Goal: Transaction & Acquisition: Purchase product/service

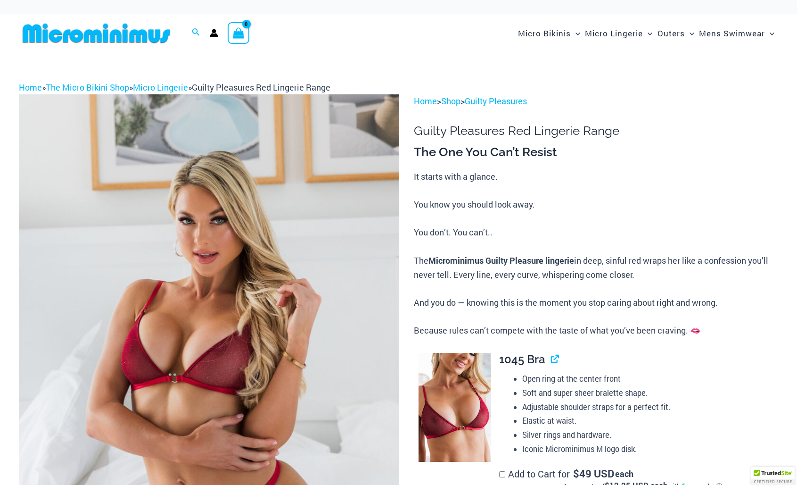
click at [708, 83] on div "Home » The Micro Bikini Shop » Micro Lingerie » Guilty Pleasures Red Lingerie R…" at bounding box center [398, 88] width 759 height 14
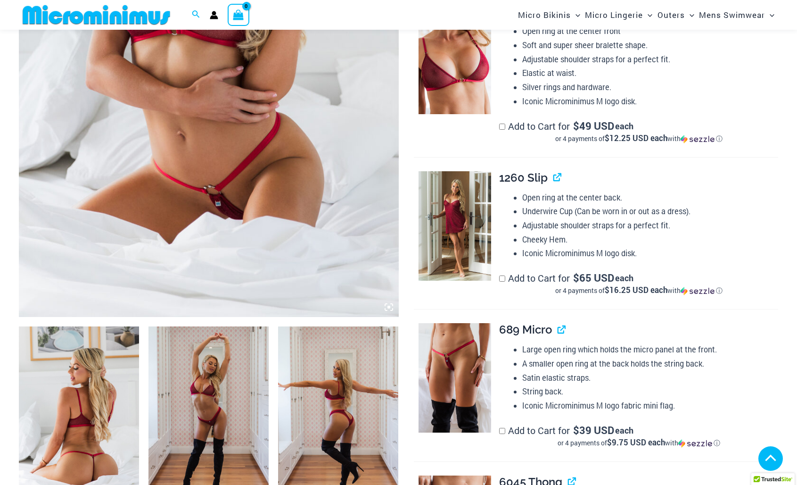
scroll to position [313, 0]
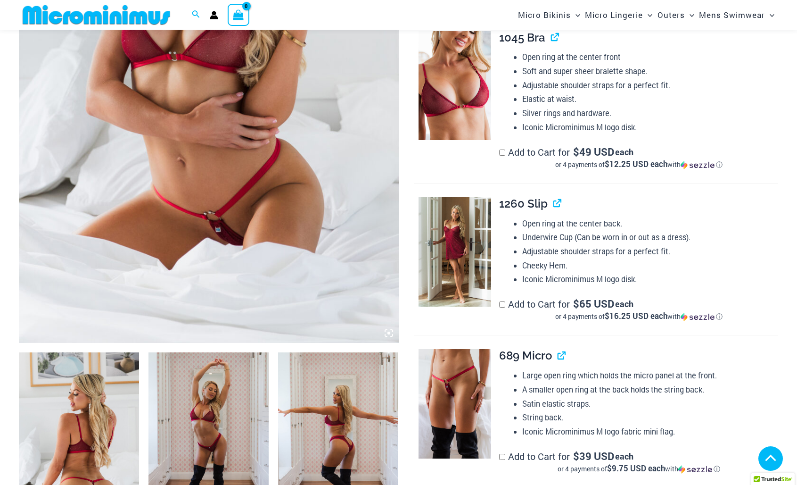
click at [308, 181] on img at bounding box center [209, 57] width 380 height 569
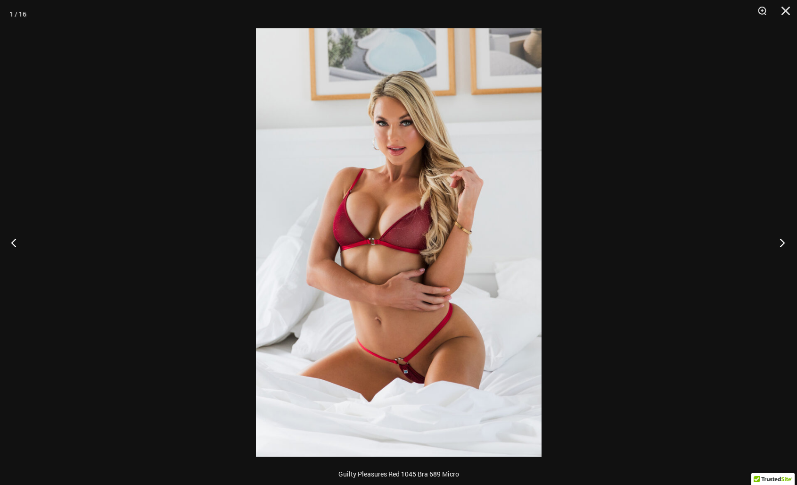
click at [784, 243] on button "Next" at bounding box center [779, 242] width 35 height 47
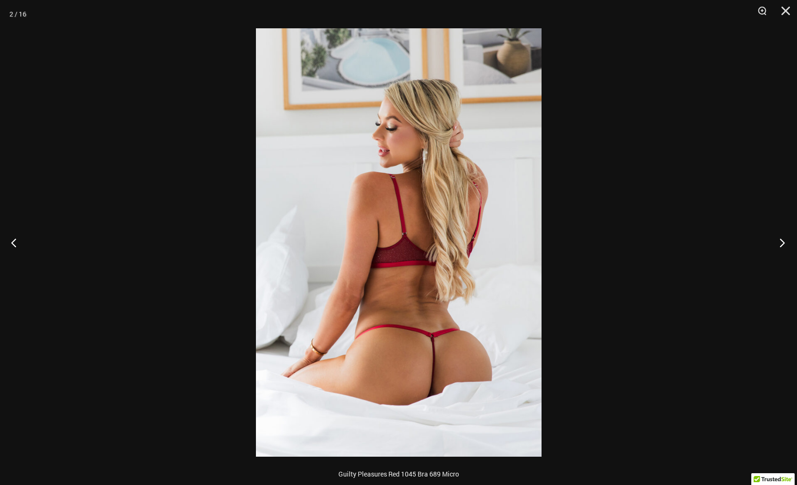
click at [784, 243] on button "Next" at bounding box center [779, 242] width 35 height 47
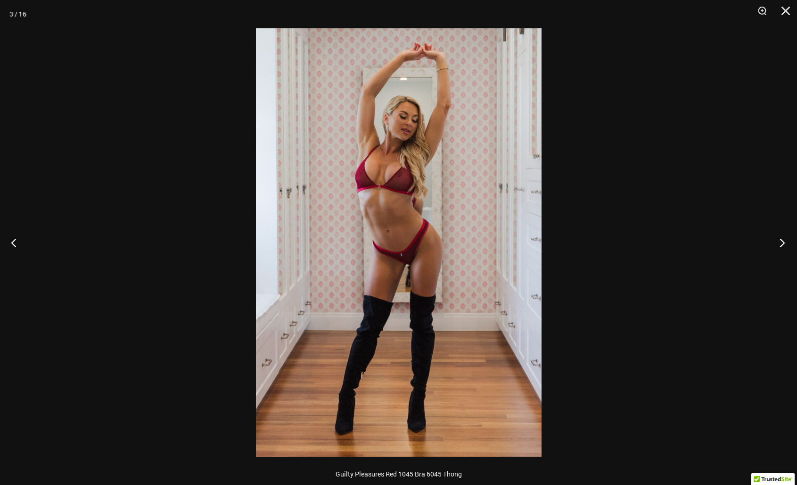
click at [784, 243] on button "Next" at bounding box center [779, 242] width 35 height 47
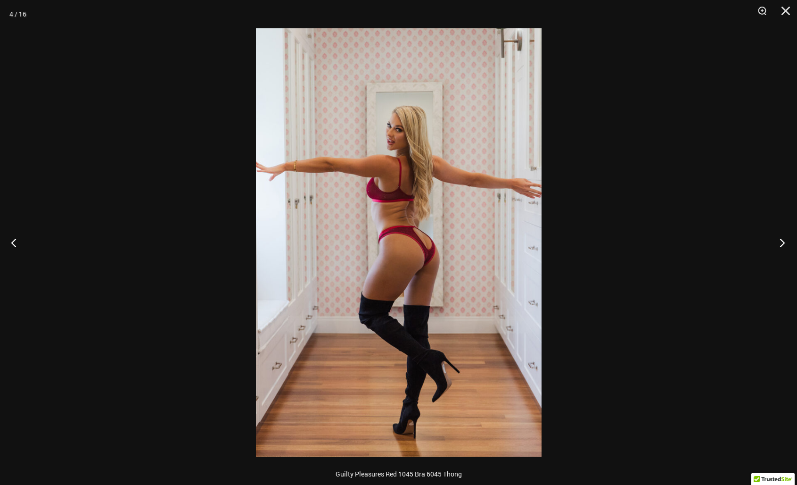
click at [784, 243] on button "Next" at bounding box center [779, 242] width 35 height 47
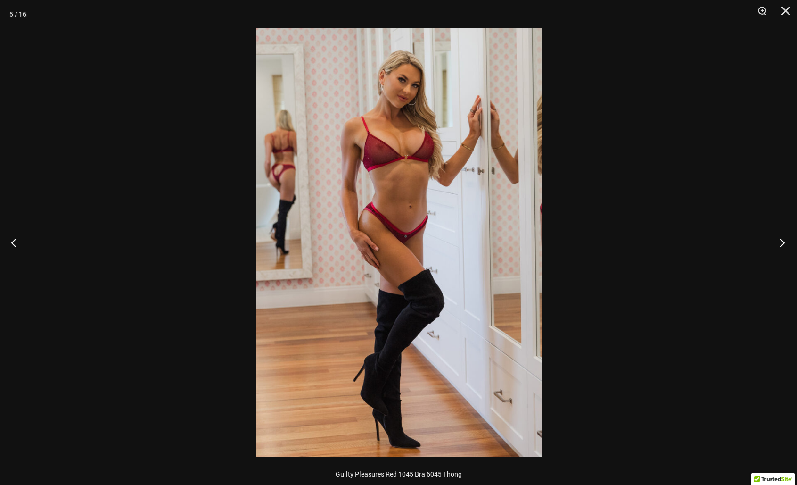
click at [784, 243] on button "Next" at bounding box center [779, 242] width 35 height 47
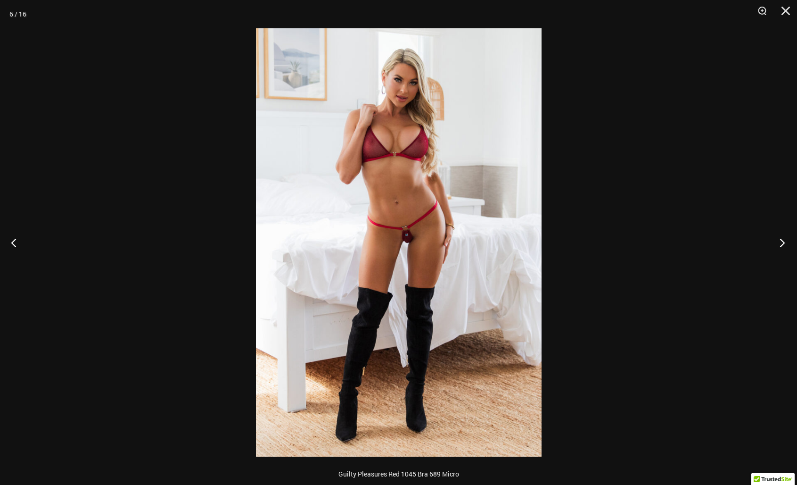
click at [784, 243] on button "Next" at bounding box center [779, 242] width 35 height 47
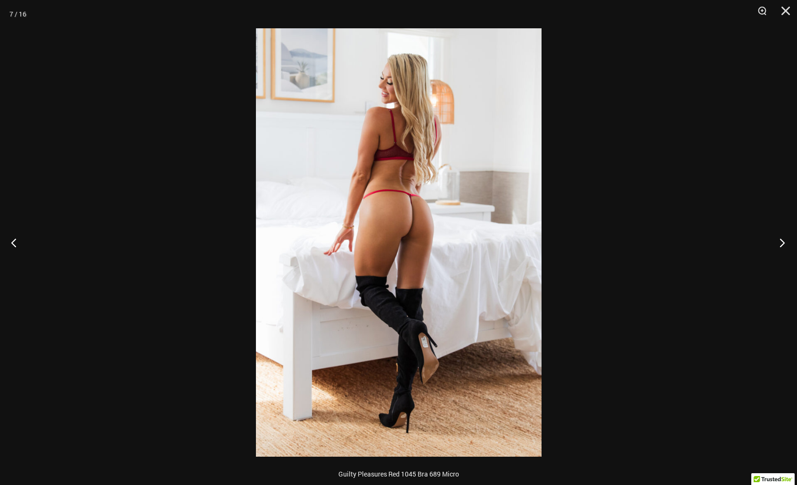
click at [784, 243] on button "Next" at bounding box center [779, 242] width 35 height 47
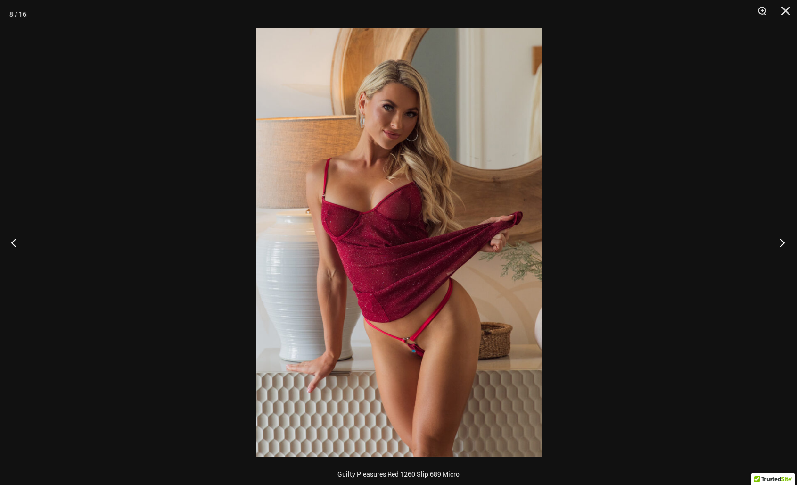
click at [784, 243] on button "Next" at bounding box center [779, 242] width 35 height 47
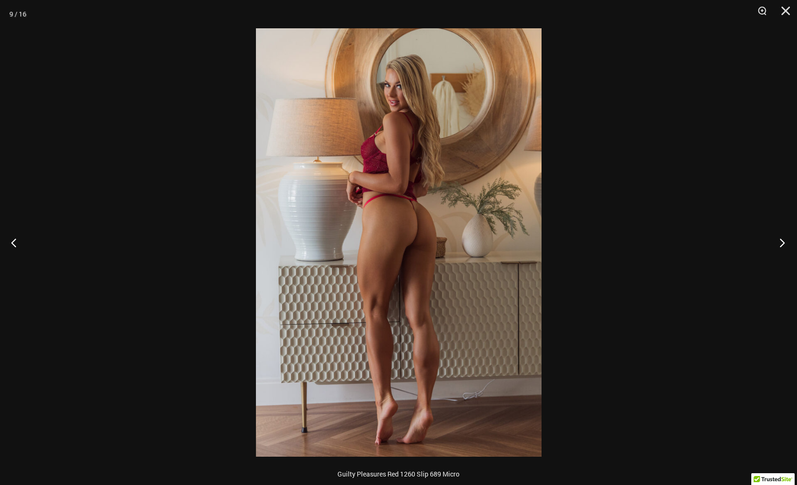
click at [784, 243] on button "Next" at bounding box center [779, 242] width 35 height 47
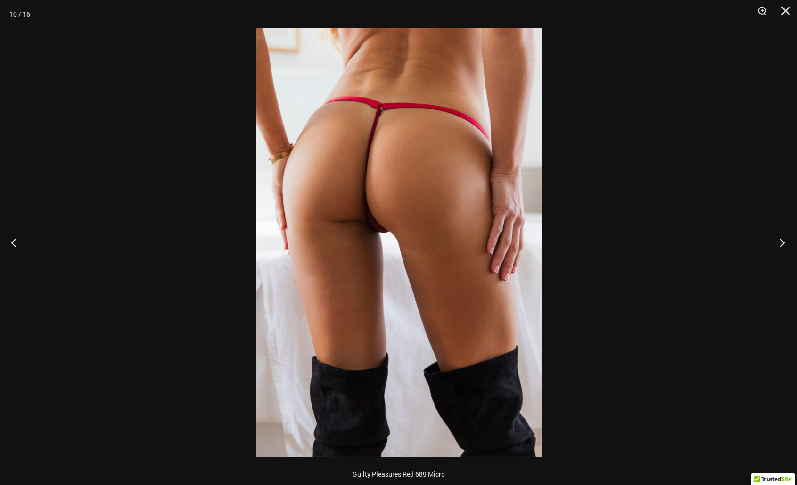
click at [784, 243] on button "Next" at bounding box center [779, 242] width 35 height 47
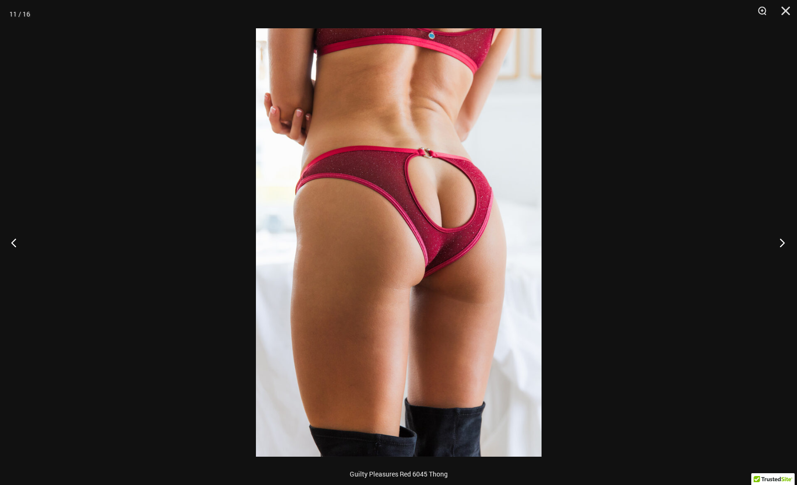
click at [784, 243] on button "Next" at bounding box center [779, 242] width 35 height 47
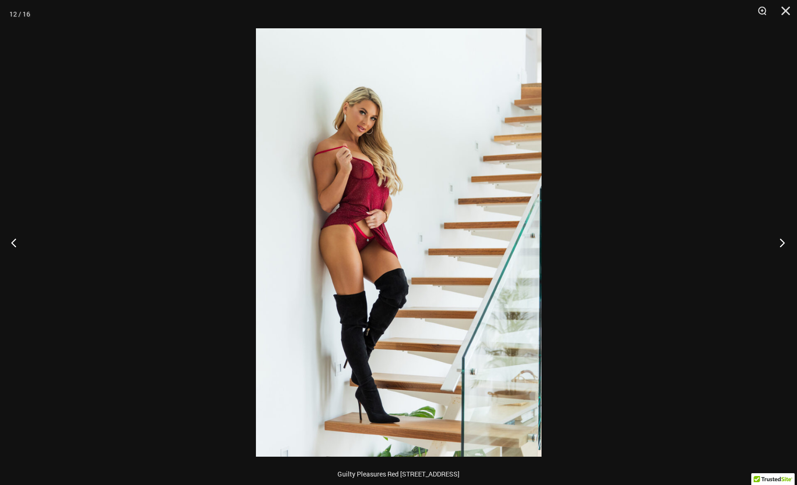
click at [784, 243] on button "Next" at bounding box center [779, 242] width 35 height 47
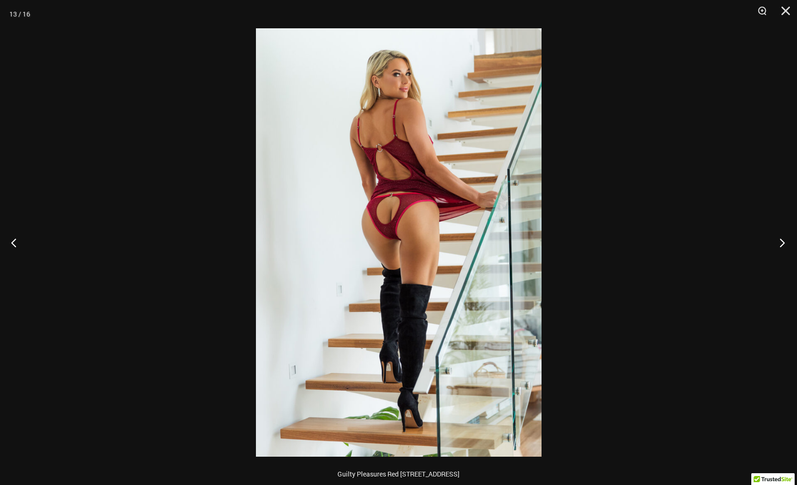
click at [784, 243] on button "Next" at bounding box center [779, 242] width 35 height 47
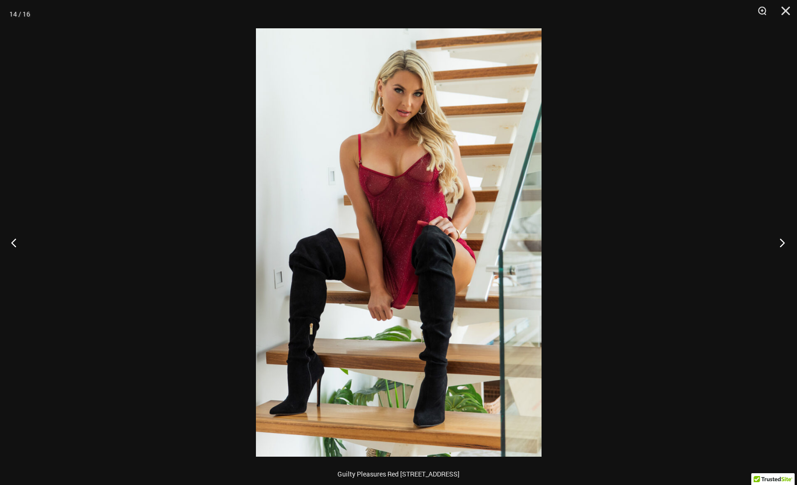
click at [784, 243] on button "Next" at bounding box center [779, 242] width 35 height 47
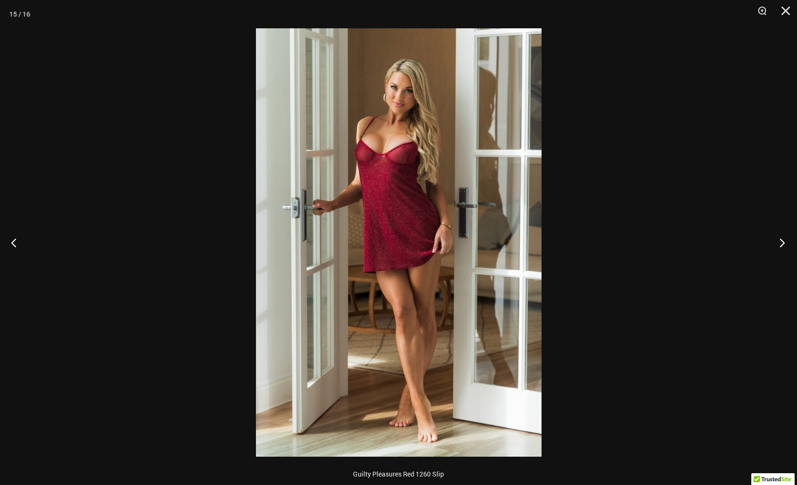
click at [784, 243] on button "Next" at bounding box center [779, 242] width 35 height 47
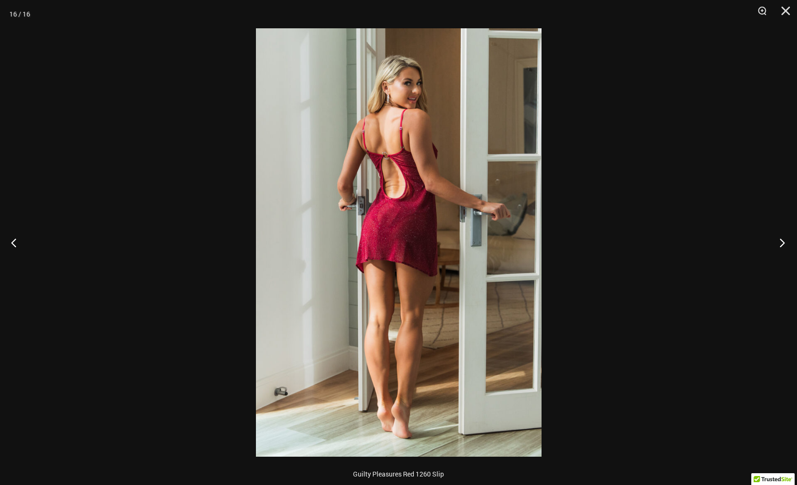
click at [784, 243] on button "Next" at bounding box center [779, 242] width 35 height 47
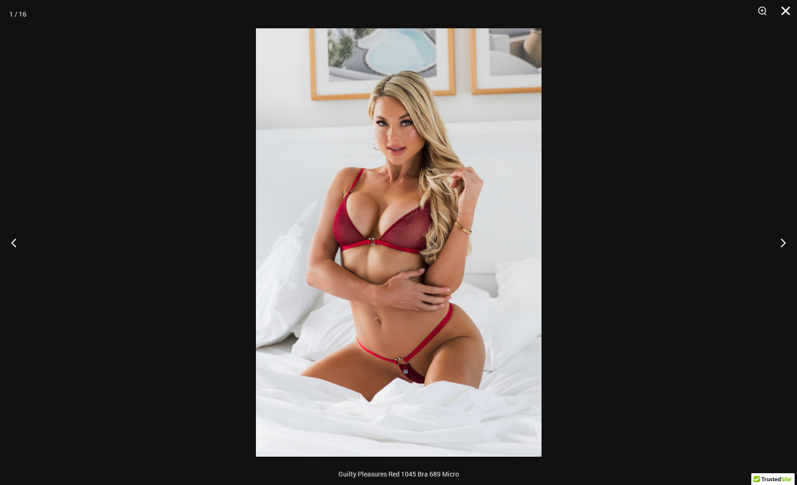
click at [786, 12] on button "Close" at bounding box center [783, 14] width 24 height 28
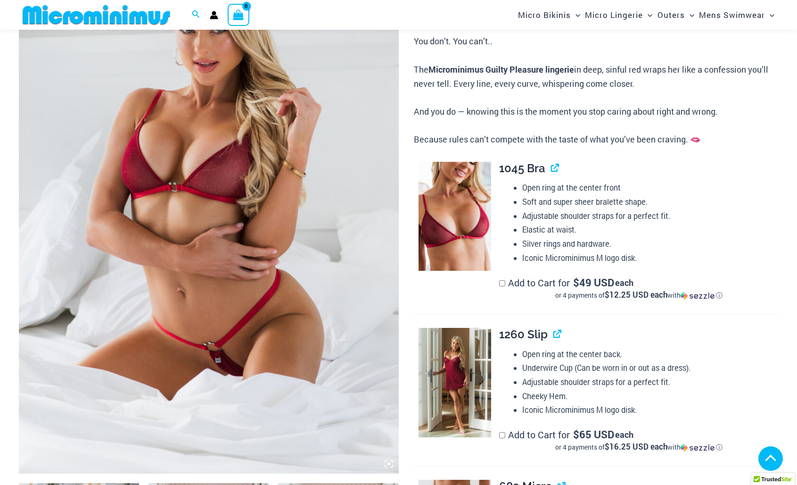
scroll to position [148, 0]
